Goal: Task Accomplishment & Management: Use online tool/utility

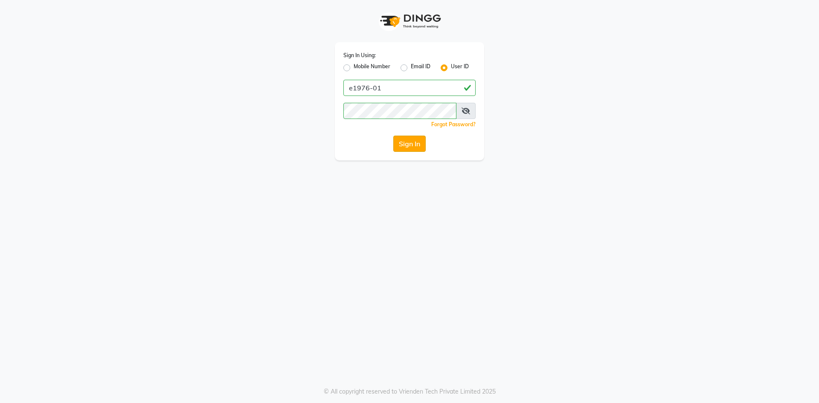
click at [410, 145] on button "Sign In" at bounding box center [409, 144] width 32 height 16
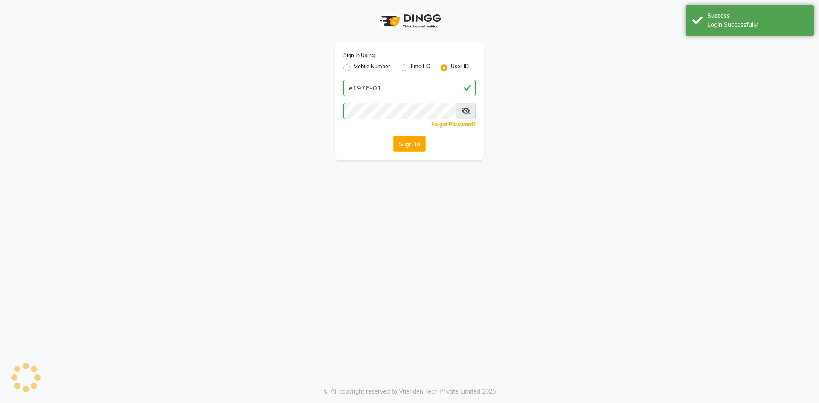
select select "service"
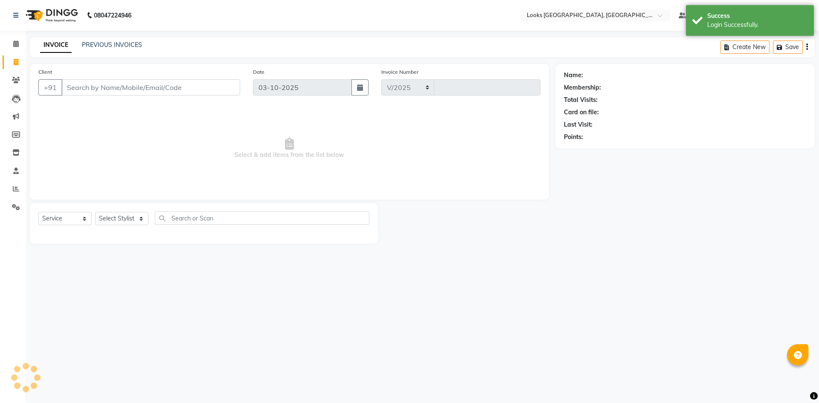
select select "4718"
type input "6296"
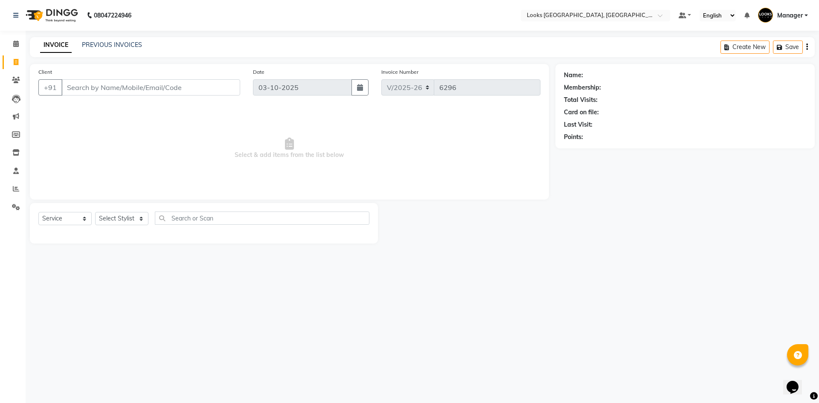
click at [55, 17] on img at bounding box center [51, 15] width 58 height 24
